Goal: Entertainment & Leisure: Consume media (video, audio)

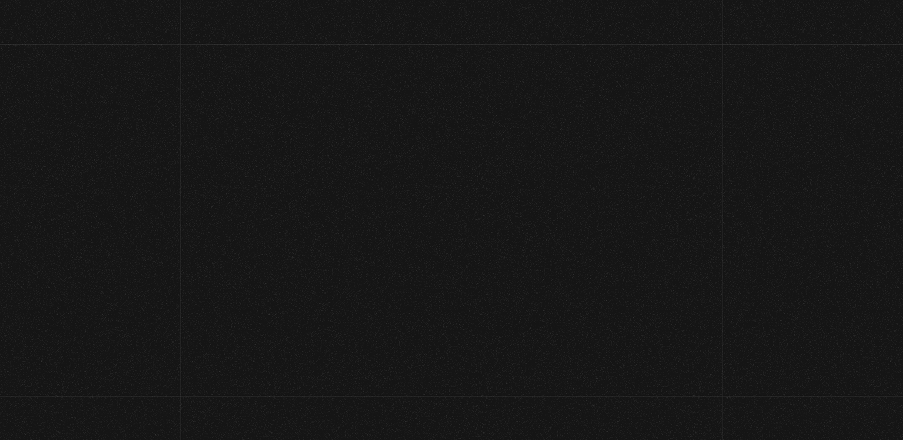
scroll to position [1079, 0]
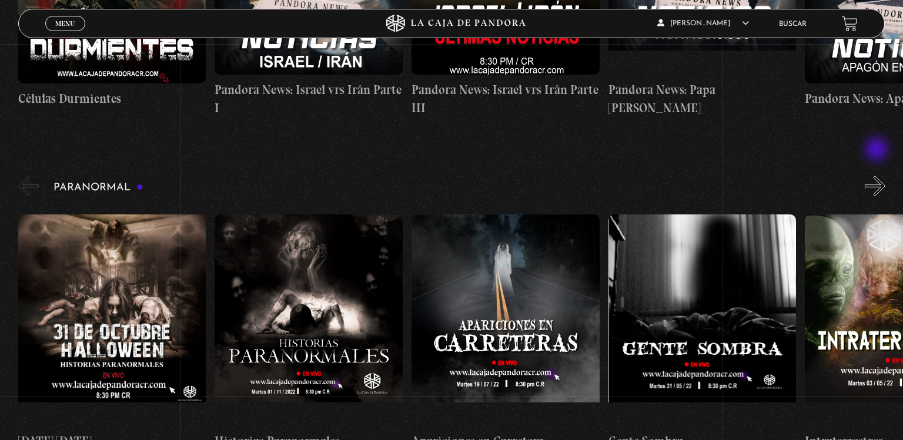
click at [878, 176] on button "»" at bounding box center [875, 186] width 21 height 21
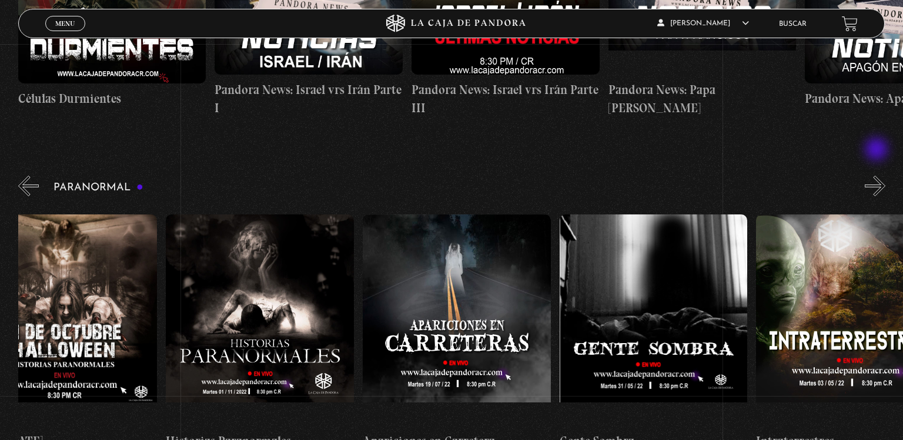
click at [878, 176] on button "»" at bounding box center [875, 186] width 21 height 21
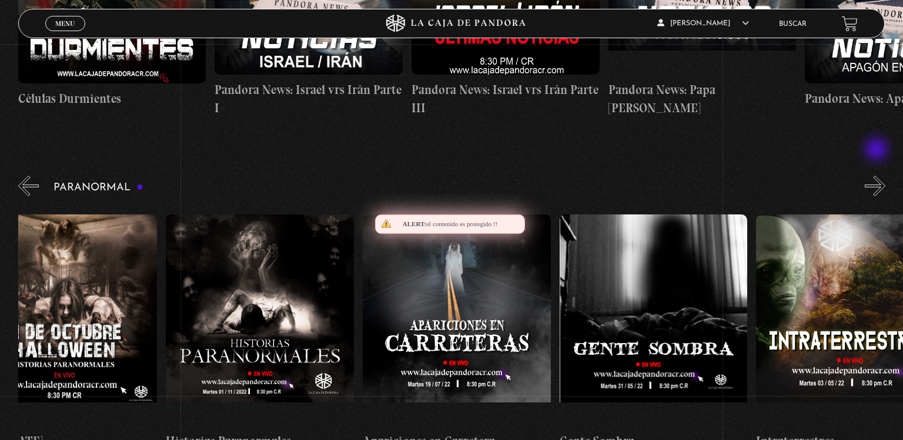
click at [878, 176] on button "»" at bounding box center [875, 186] width 21 height 21
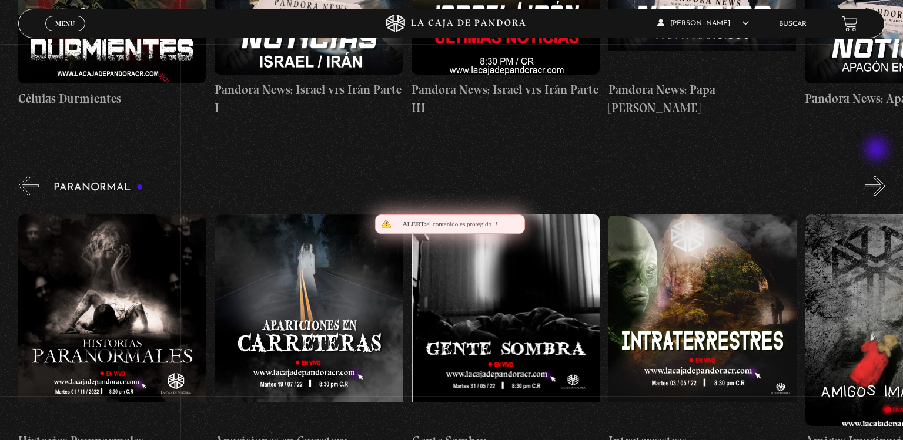
click at [878, 176] on button "»" at bounding box center [875, 186] width 21 height 21
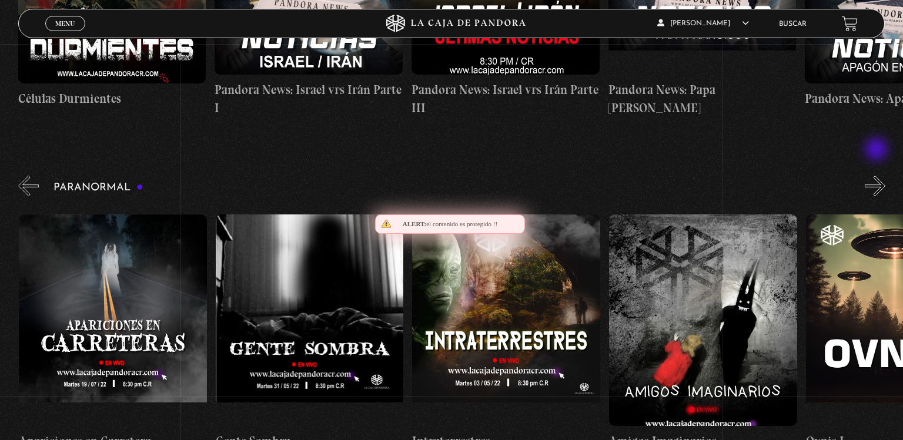
click at [878, 176] on button "»" at bounding box center [875, 186] width 21 height 21
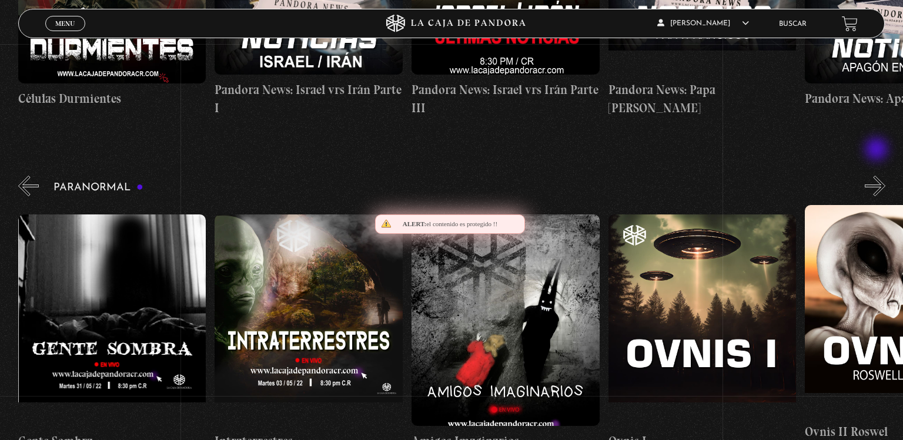
click at [878, 176] on button "»" at bounding box center [875, 186] width 21 height 21
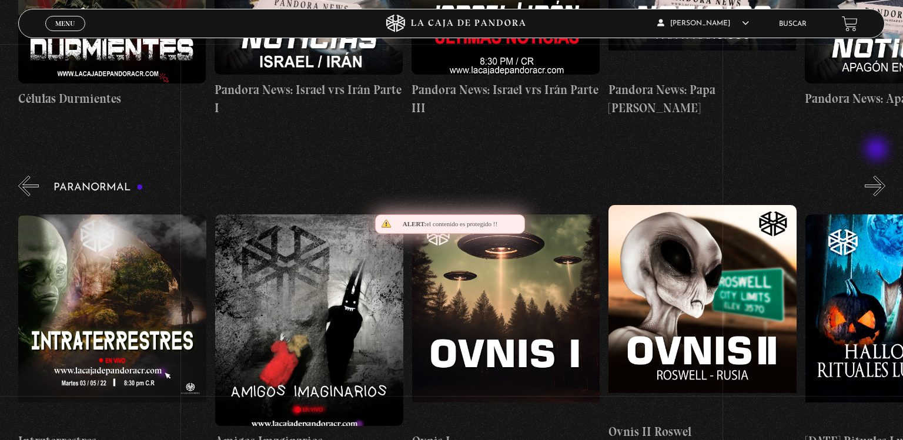
click at [878, 176] on button "»" at bounding box center [875, 186] width 21 height 21
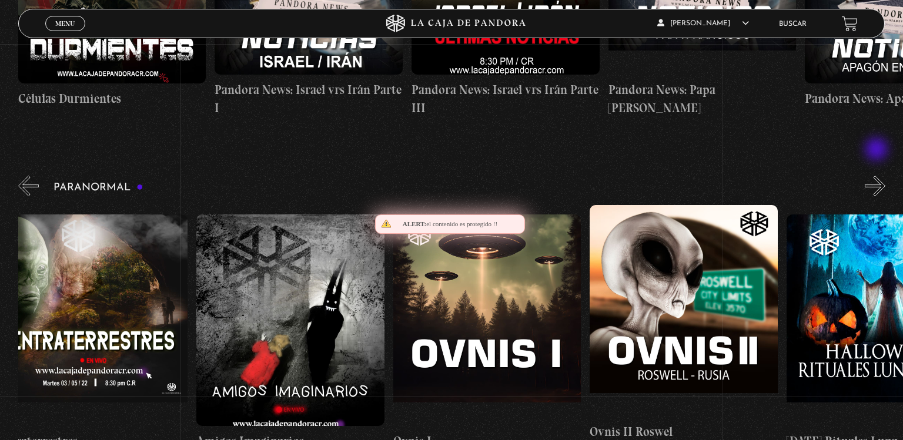
click at [878, 176] on button "»" at bounding box center [875, 186] width 21 height 21
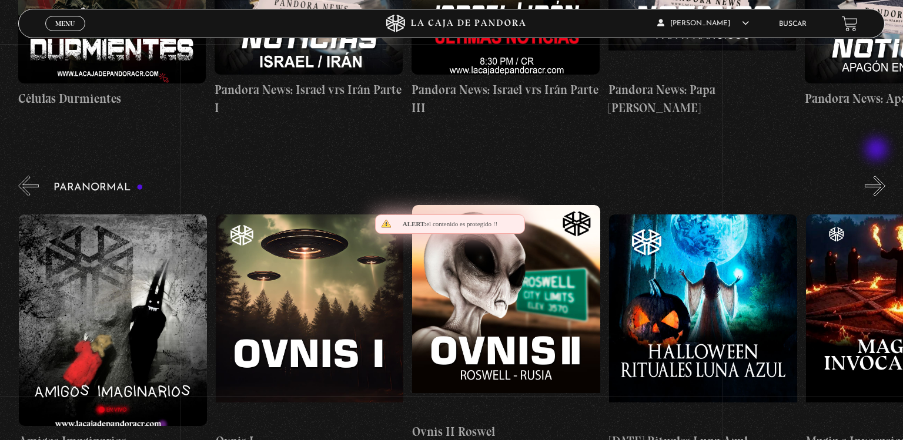
click at [878, 176] on button "»" at bounding box center [875, 186] width 21 height 21
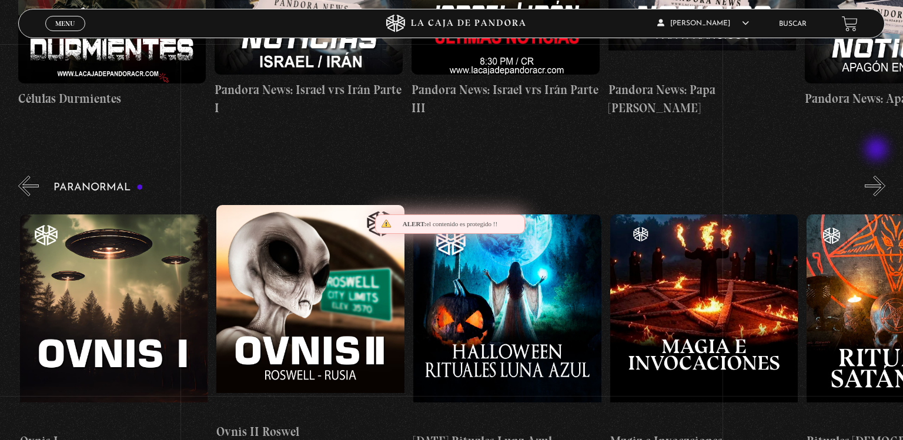
click at [878, 176] on button "»" at bounding box center [875, 186] width 21 height 21
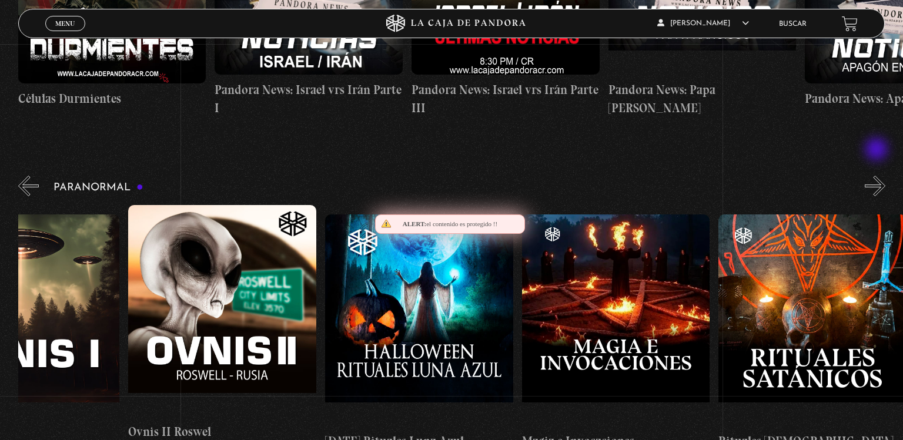
scroll to position [0, 1279]
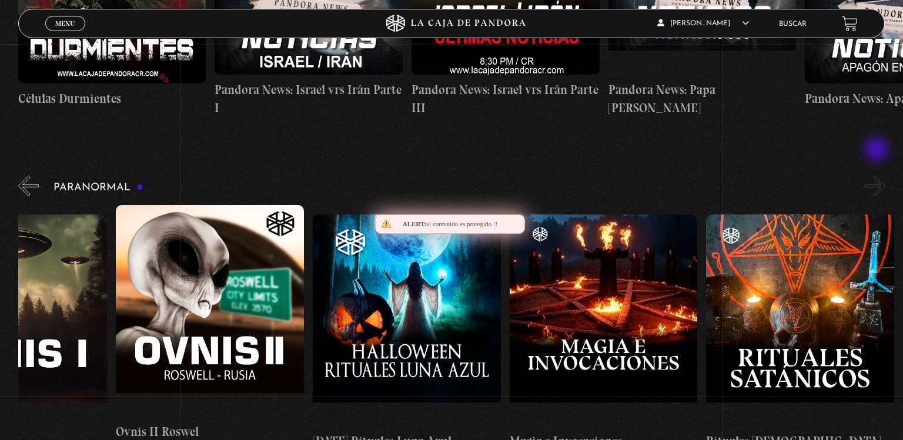
click at [878, 176] on button "»" at bounding box center [875, 186] width 21 height 21
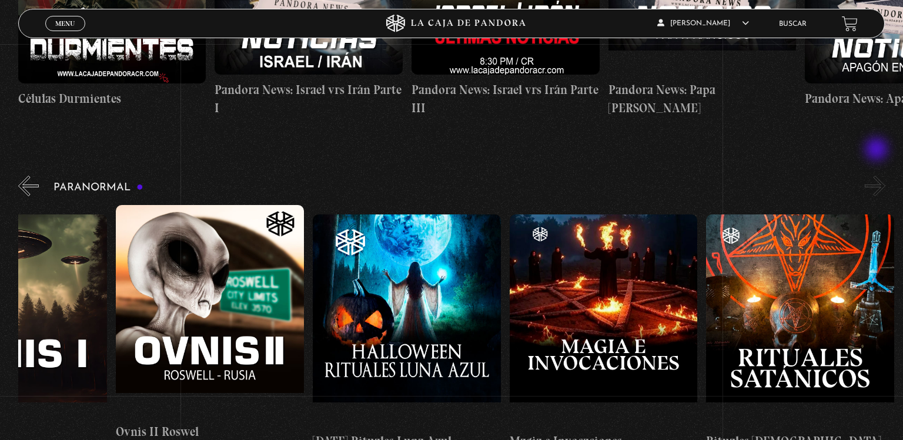
click at [878, 176] on button "»" at bounding box center [875, 186] width 21 height 21
click at [29, 176] on button "«" at bounding box center [28, 186] width 21 height 21
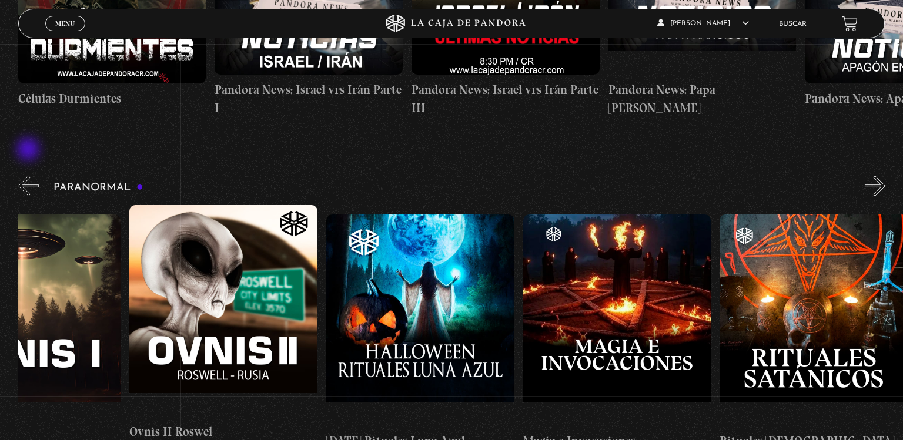
click at [29, 176] on button "«" at bounding box center [28, 186] width 21 height 21
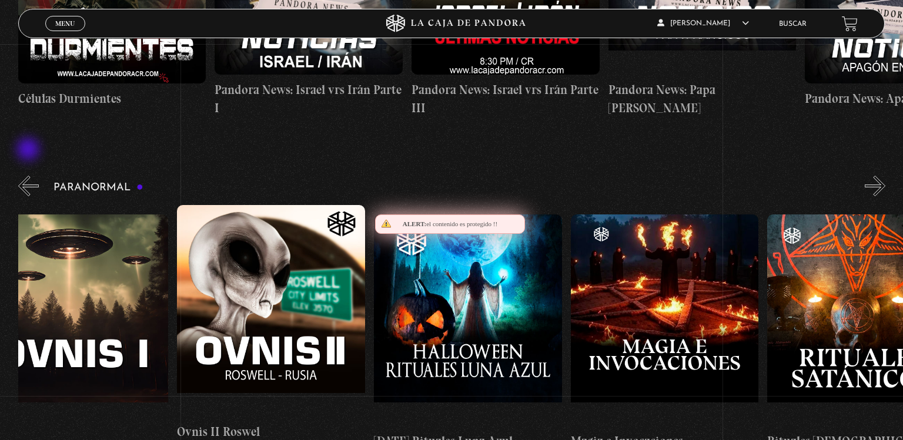
click at [29, 176] on button "«" at bounding box center [28, 186] width 21 height 21
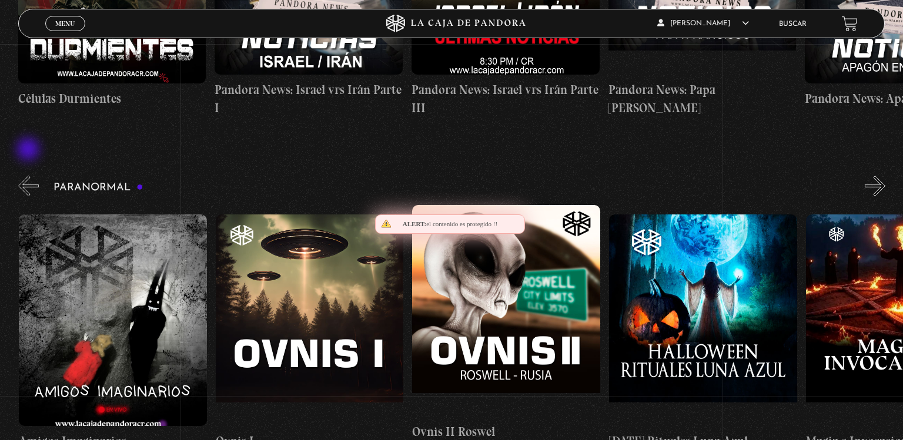
click at [29, 176] on button "«" at bounding box center [28, 186] width 21 height 21
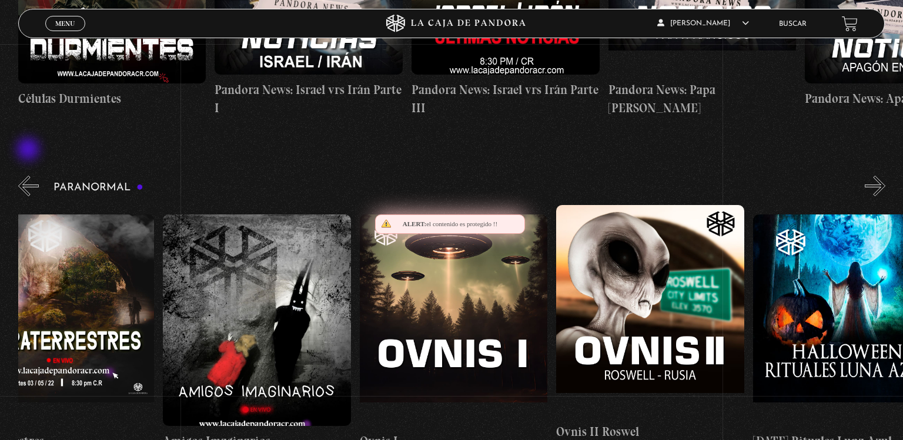
click at [29, 176] on button "«" at bounding box center [28, 186] width 21 height 21
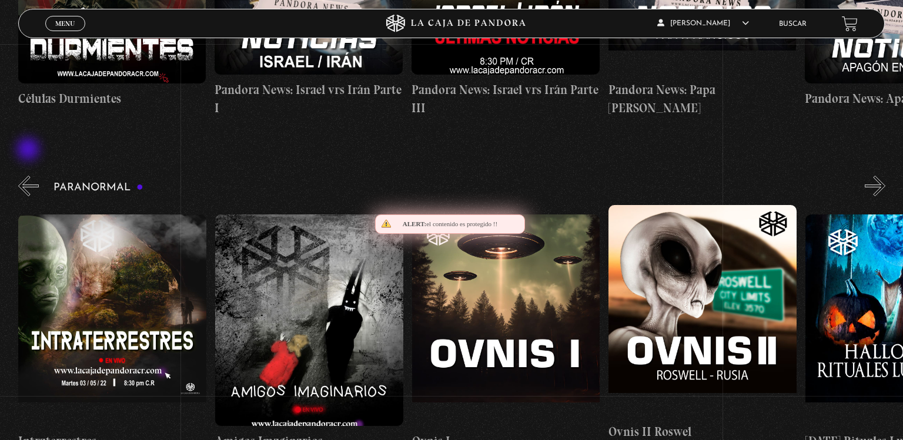
scroll to position [0, 786]
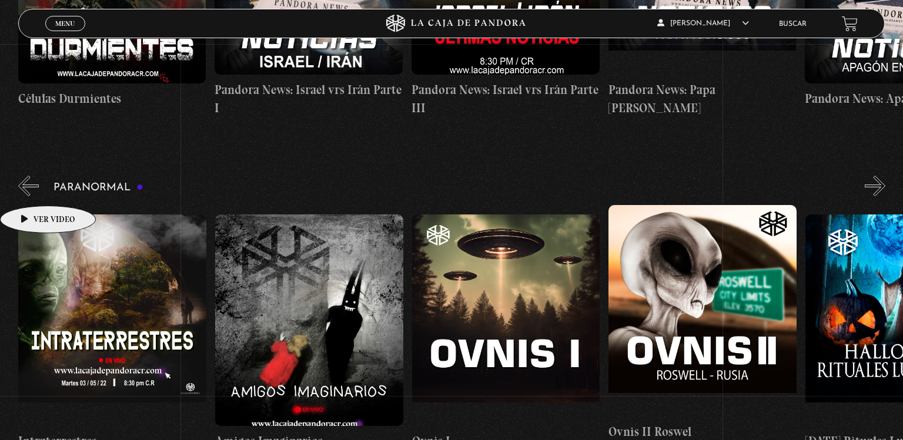
click at [29, 215] on figure at bounding box center [112, 321] width 188 height 212
